Goal: Navigation & Orientation: Find specific page/section

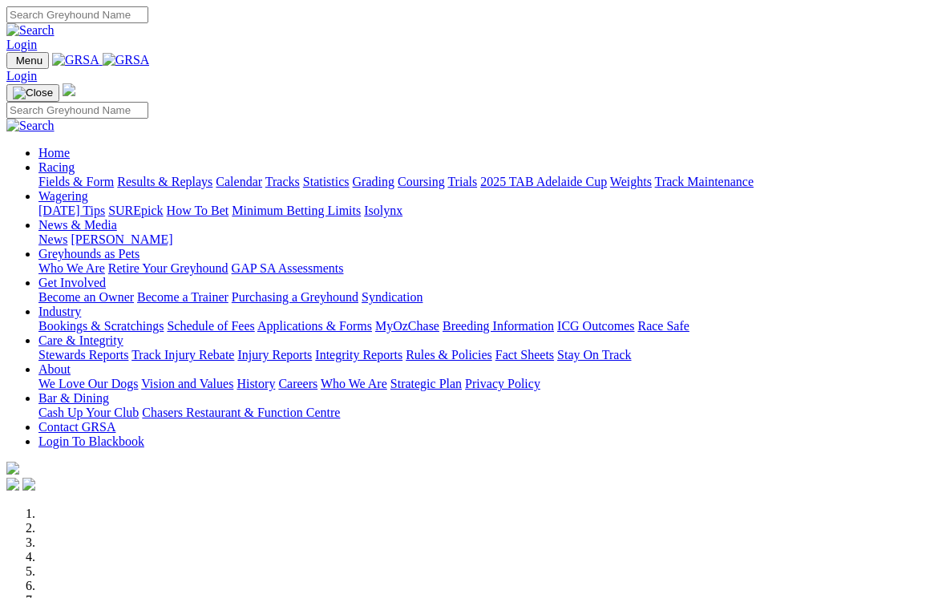
click at [123, 333] on link "Care & Integrity" at bounding box center [80, 340] width 85 height 14
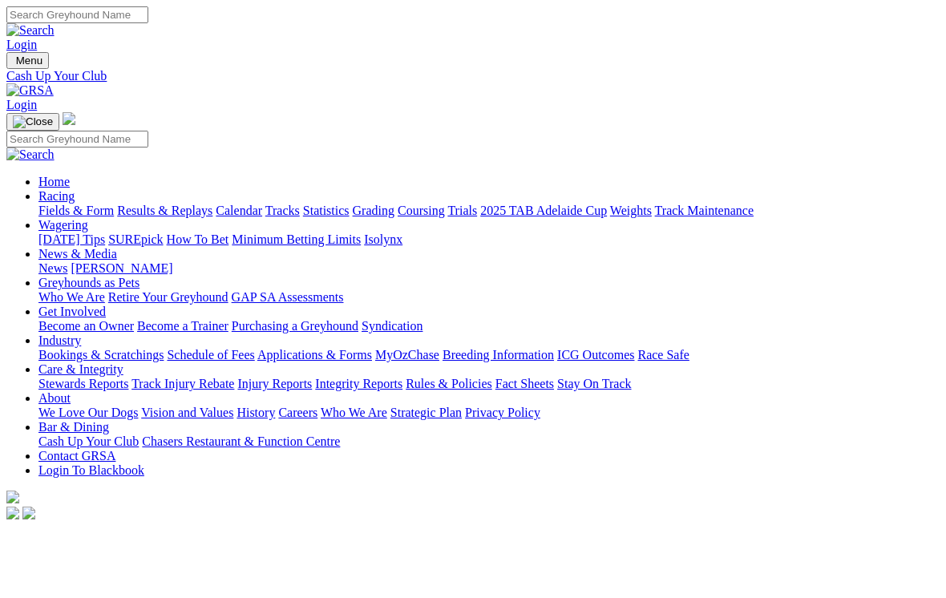
click at [123, 362] on link "Care & Integrity" at bounding box center [80, 369] width 85 height 14
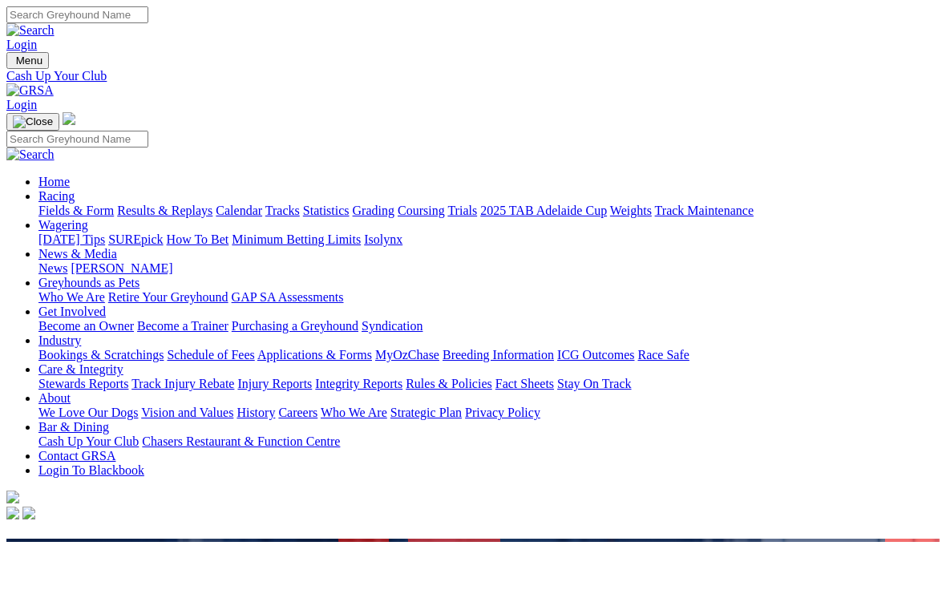
click at [123, 362] on link "Care & Integrity" at bounding box center [80, 369] width 85 height 14
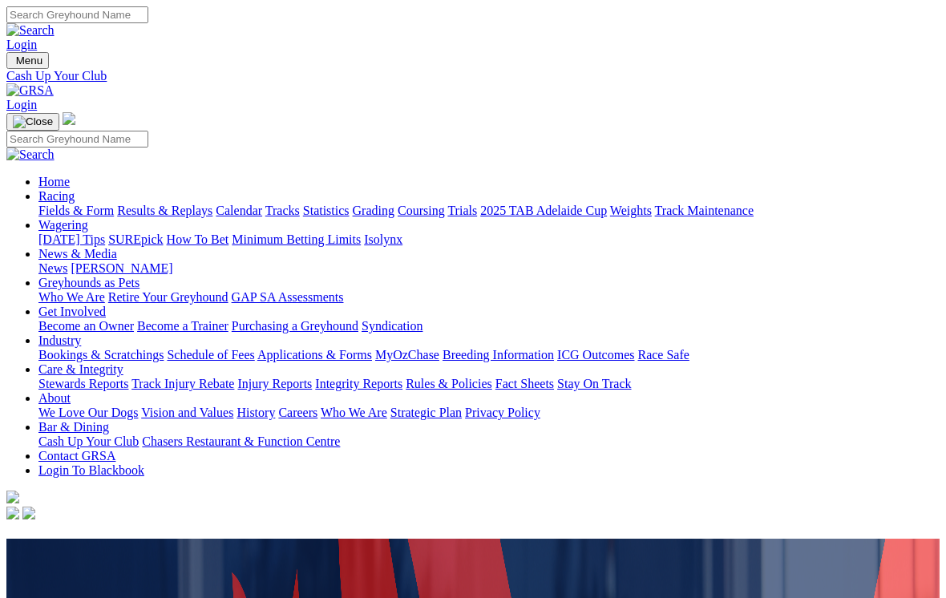
click at [123, 362] on link "Care & Integrity" at bounding box center [80, 369] width 85 height 14
